Goal: Transaction & Acquisition: Subscribe to service/newsletter

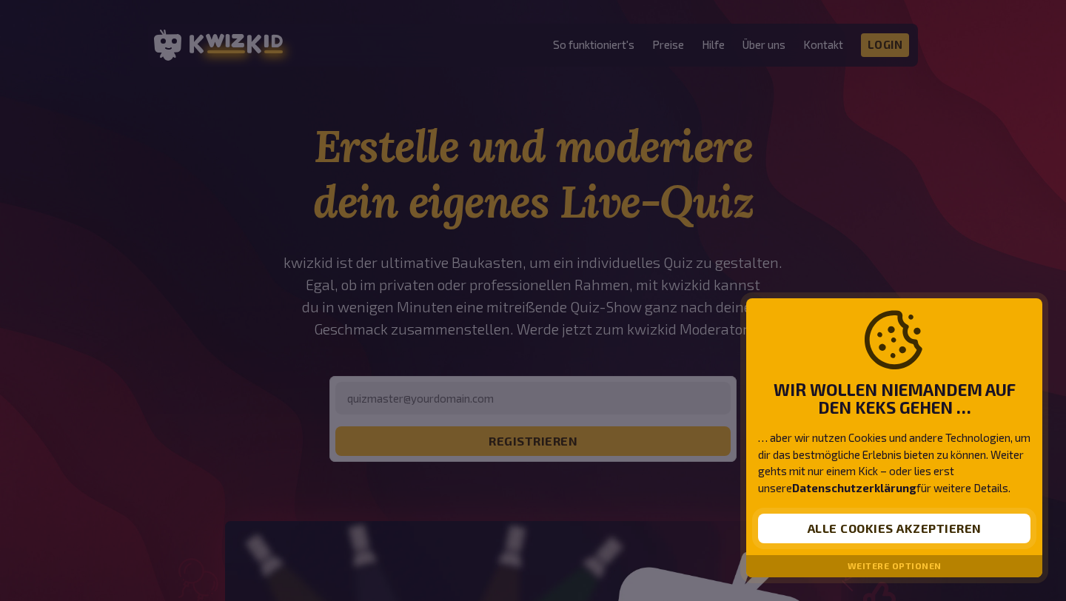
click at [924, 528] on button "Alle Cookies akzeptieren" at bounding box center [894, 529] width 272 height 30
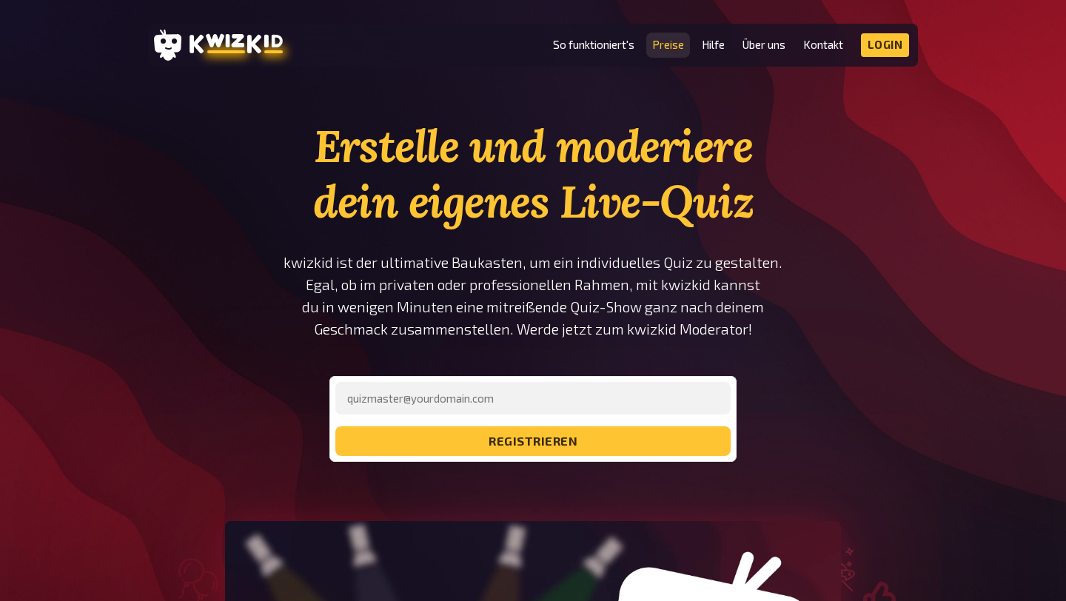
click at [670, 44] on link "Preise" at bounding box center [668, 44] width 32 height 13
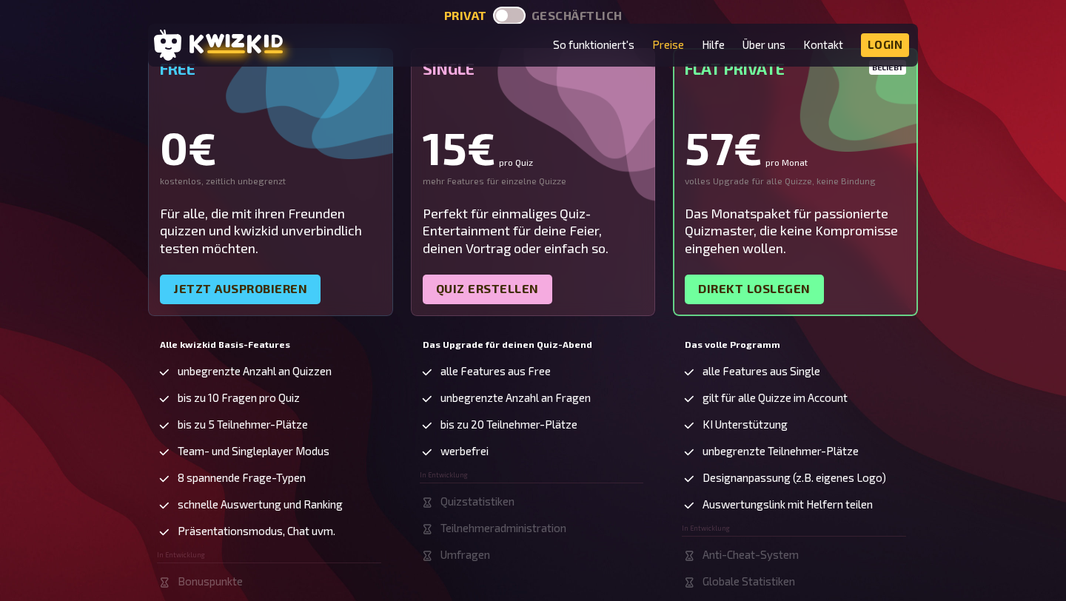
scroll to position [247, 0]
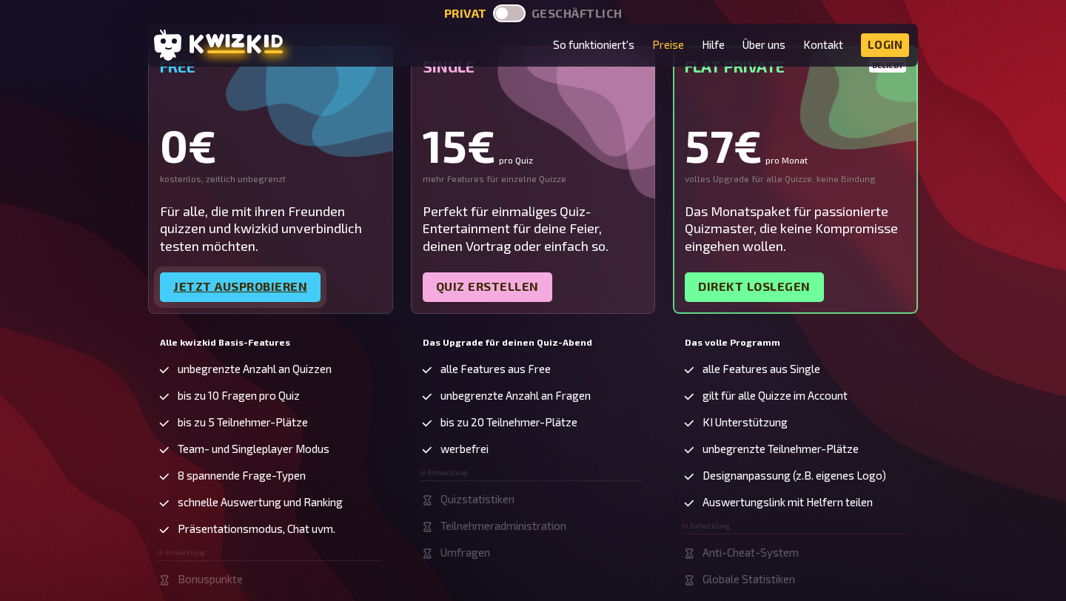
click at [254, 288] on link "Jetzt ausprobieren" at bounding box center [240, 287] width 161 height 30
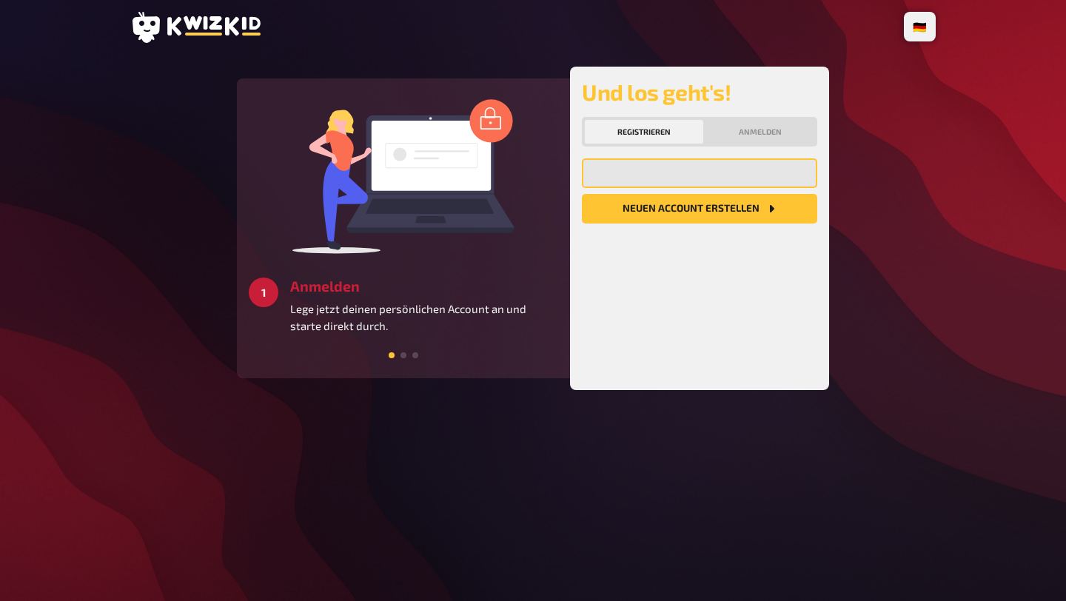
click at [638, 179] on input "email" at bounding box center [699, 173] width 235 height 30
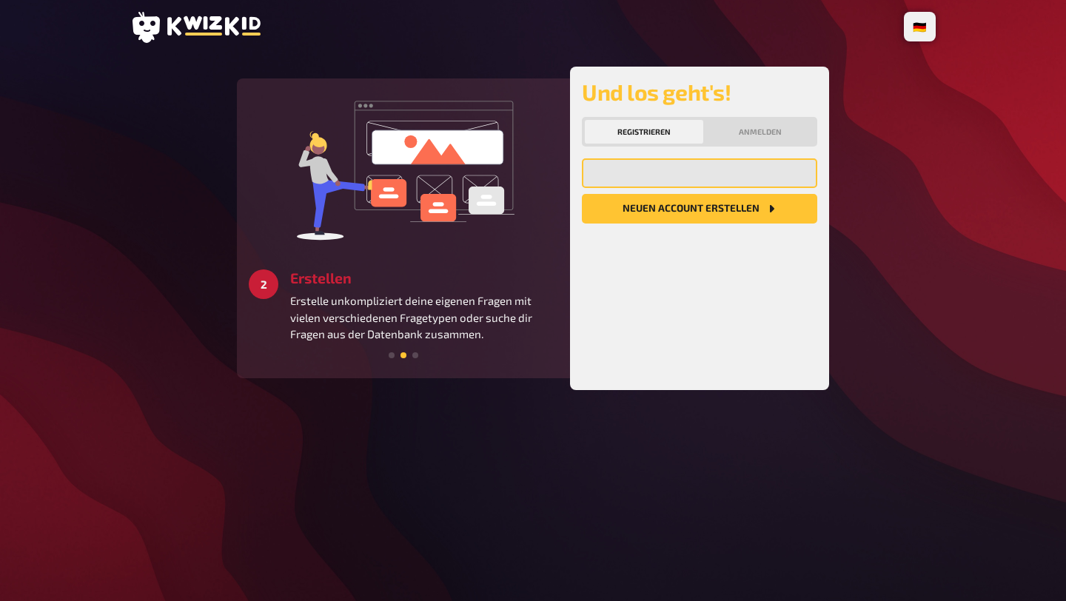
type input "[EMAIL_ADDRESS][DOMAIN_NAME]"
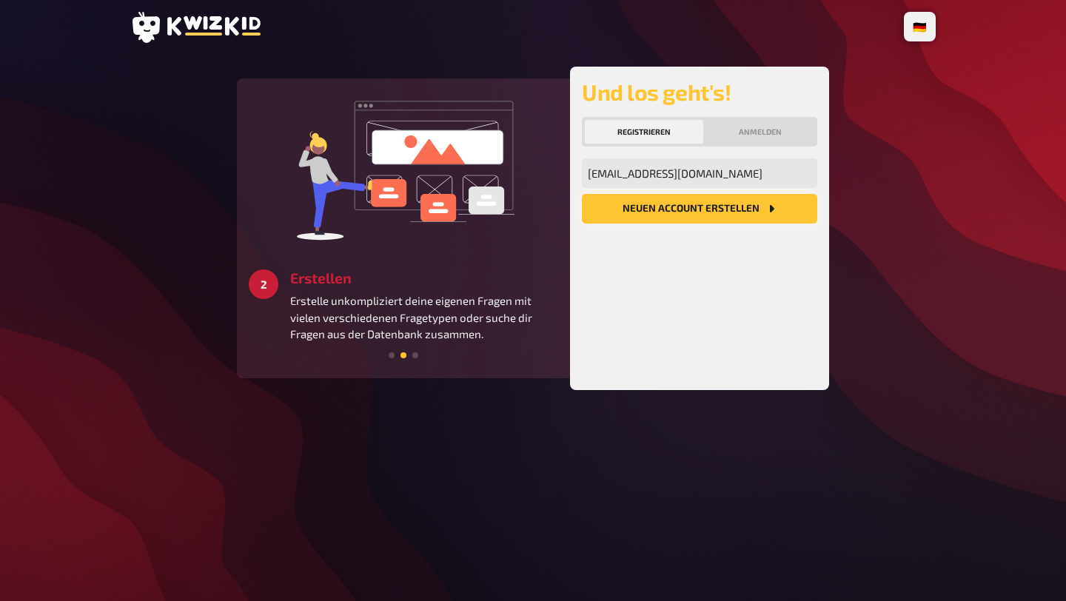
click at [721, 208] on button "Neuen Account Erstellen" at bounding box center [699, 209] width 235 height 30
